Goal: Navigation & Orientation: Find specific page/section

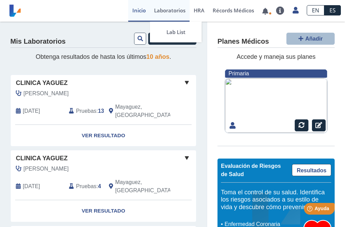
click at [168, 14] on link "Laboratorios" at bounding box center [170, 11] width 40 height 22
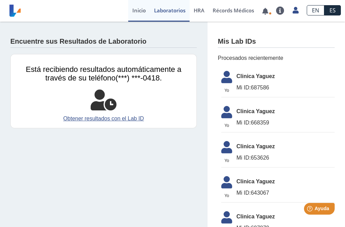
click at [131, 11] on link "Inicio" at bounding box center [139, 11] width 22 height 22
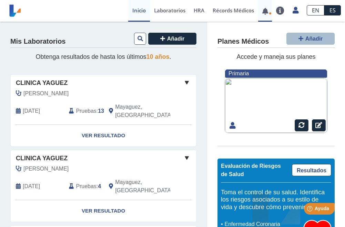
click at [266, 12] on link at bounding box center [265, 11] width 14 height 5
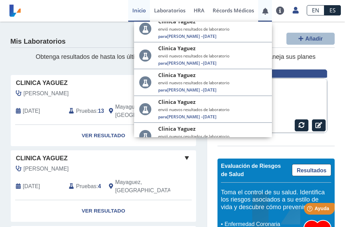
scroll to position [663, 0]
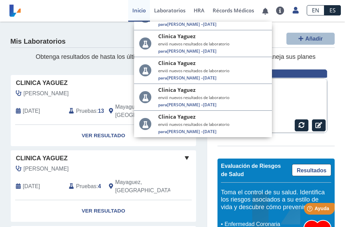
click at [329, 71] on div "Planes Médicos Añadir Accede y maneja sus planes Primaria Evaluación de Riesgos…" at bounding box center [276, 142] width 138 height 241
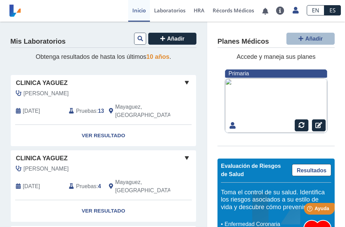
scroll to position [126, 0]
